Goal: Task Accomplishment & Management: Use online tool/utility

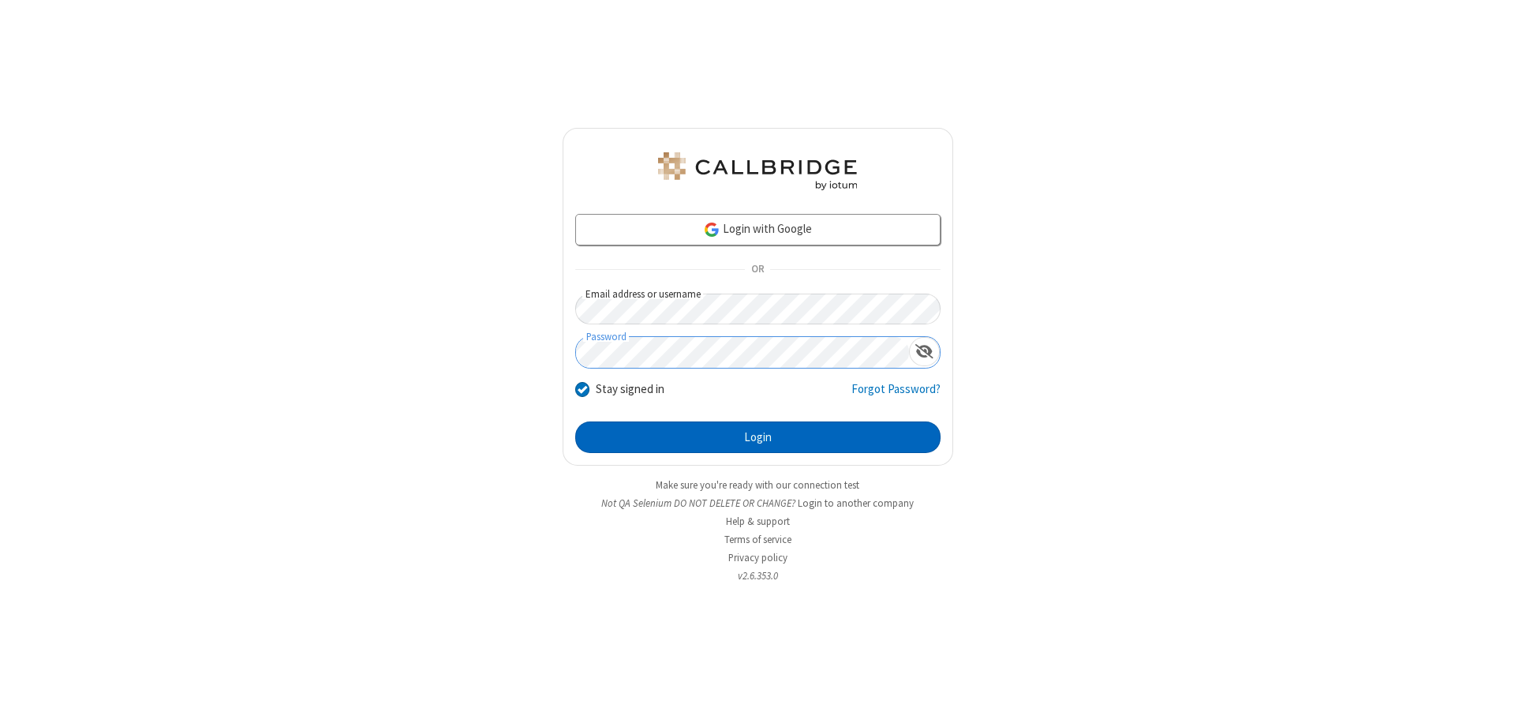
click at [758, 437] on button "Login" at bounding box center [757, 437] width 365 height 32
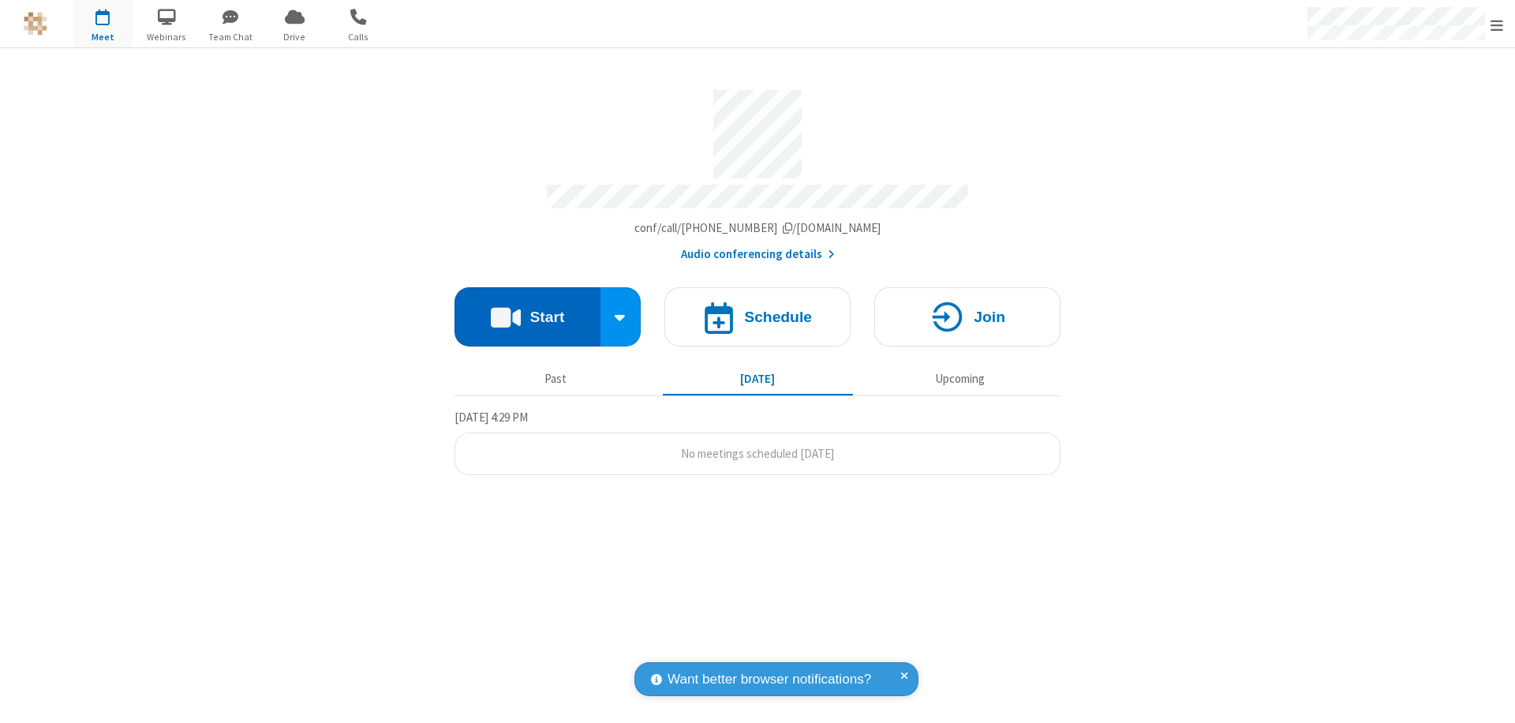
click at [527, 309] on button "Start" at bounding box center [528, 316] width 146 height 59
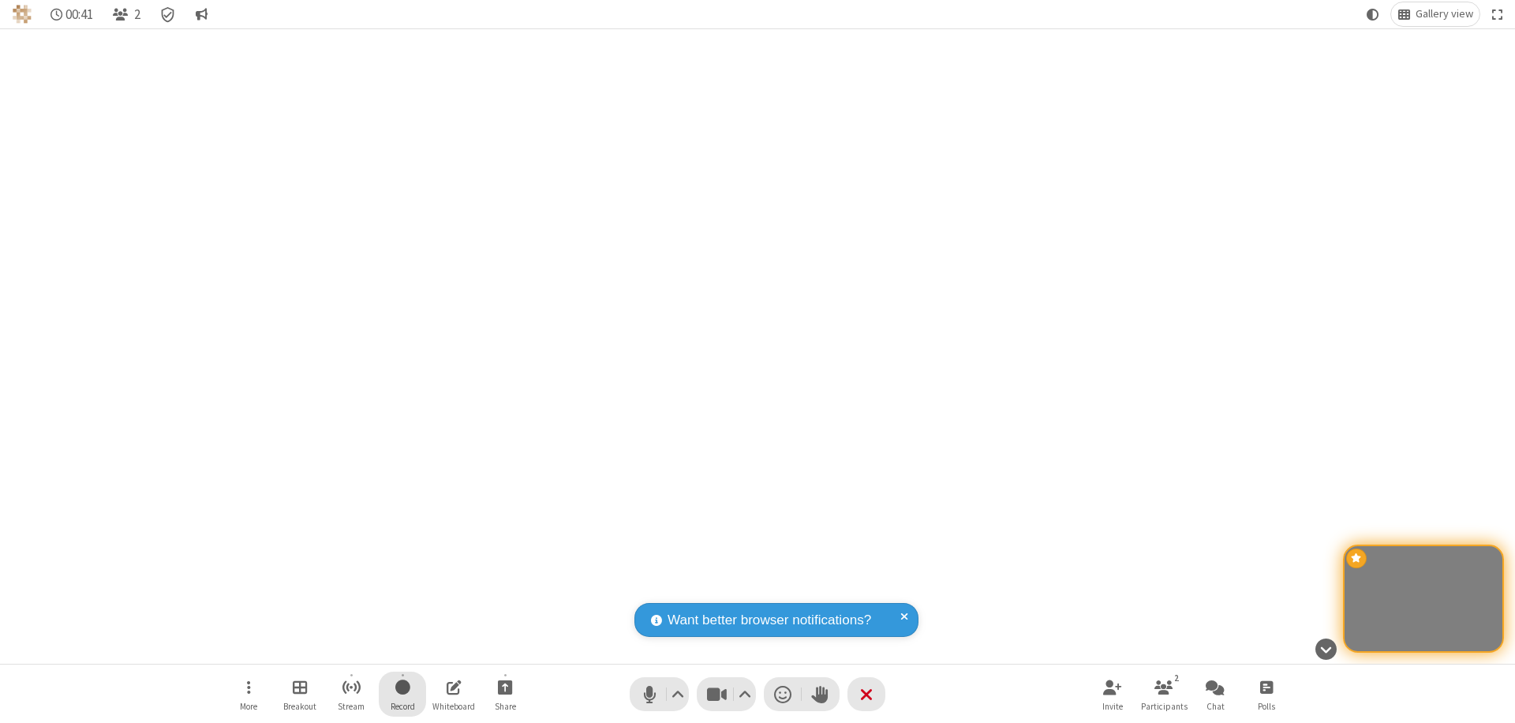
click at [402, 694] on span "Start recording" at bounding box center [402, 687] width 15 height 20
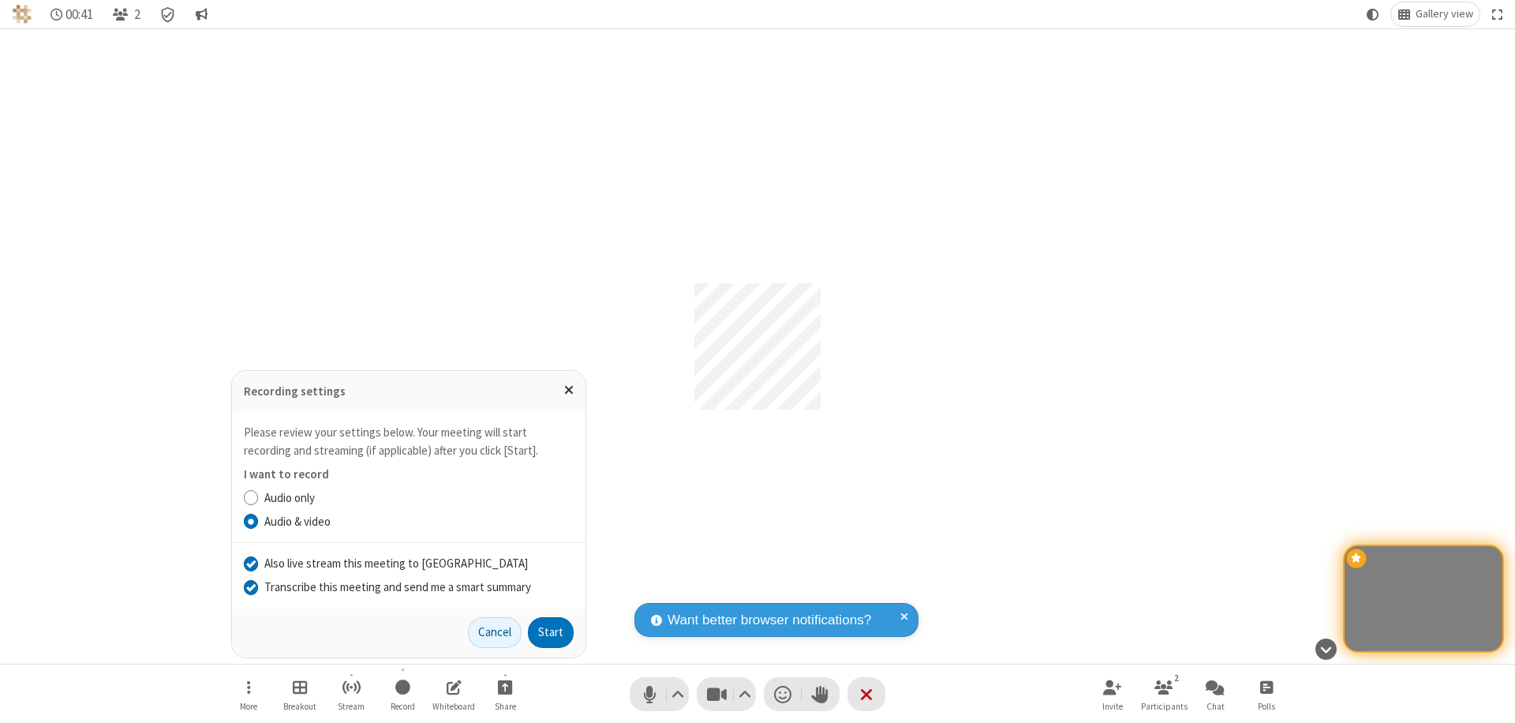
click at [250, 586] on input "Transcribe this meeting and send me a smart summary" at bounding box center [251, 586] width 15 height 17
click at [418, 521] on label "Audio & video" at bounding box center [418, 522] width 309 height 18
click at [259, 521] on input "Audio & video" at bounding box center [251, 521] width 15 height 17
click at [250, 563] on input "Also live stream this meeting to Callbridge" at bounding box center [251, 563] width 15 height 17
click at [551, 632] on button "Start" at bounding box center [551, 633] width 46 height 32
